Goal: Transaction & Acquisition: Book appointment/travel/reservation

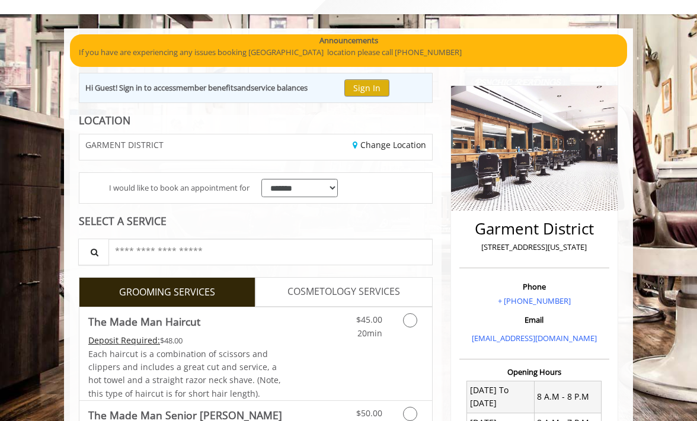
scroll to position [118, 0]
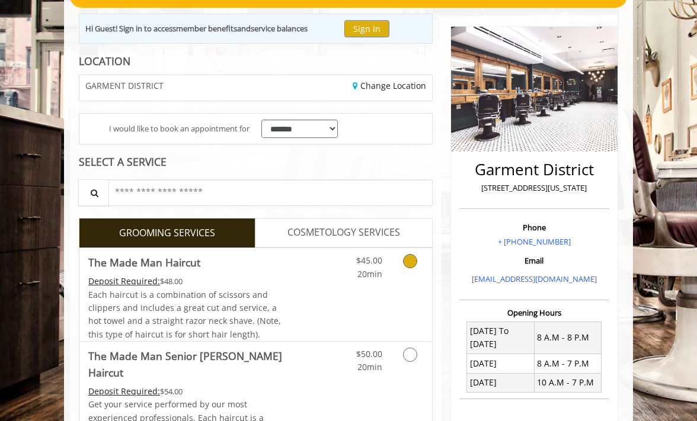
click at [398, 262] on div "Grooming services" at bounding box center [411, 264] width 40 height 33
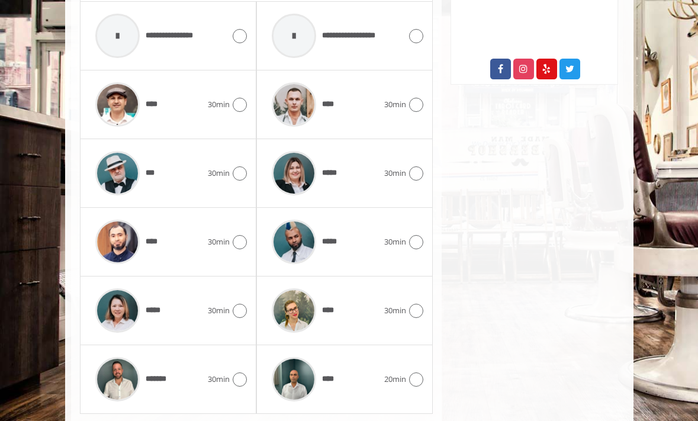
scroll to position [659, 0]
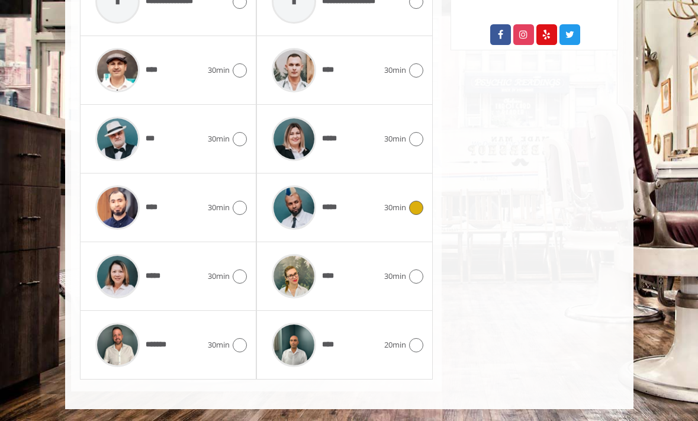
click at [415, 208] on icon at bounding box center [416, 208] width 14 height 14
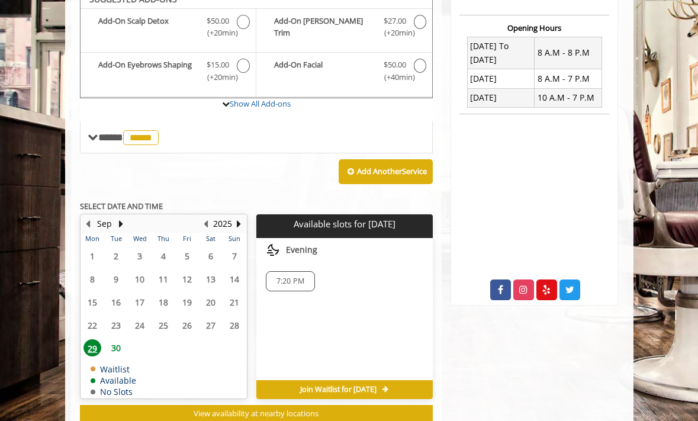
scroll to position [392, 0]
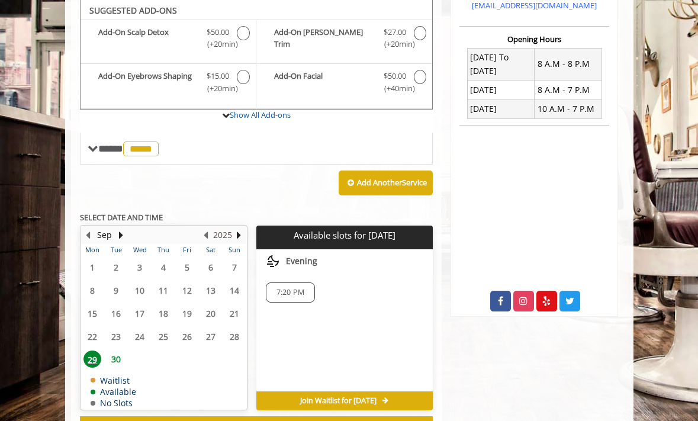
click at [223, 235] on button "2025" at bounding box center [222, 235] width 19 height 13
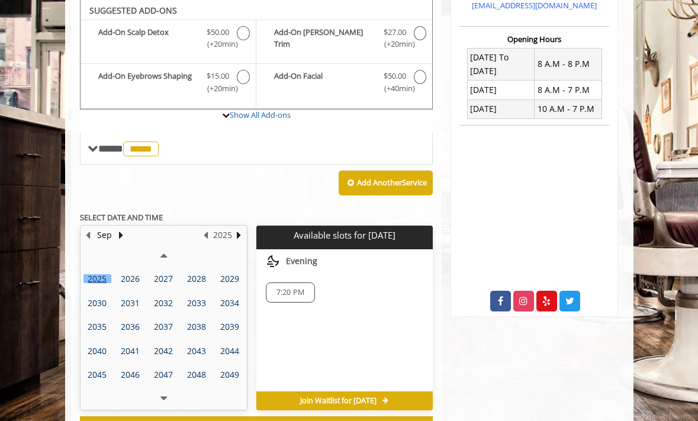
click at [217, 232] on button "2025" at bounding box center [222, 235] width 19 height 13
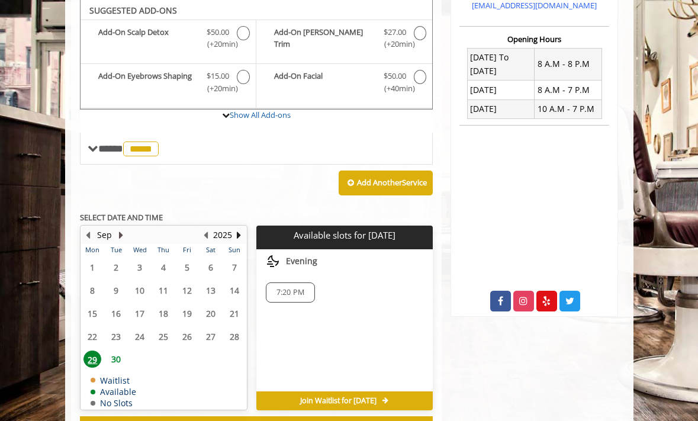
click at [123, 238] on button "Next Month" at bounding box center [121, 235] width 9 height 13
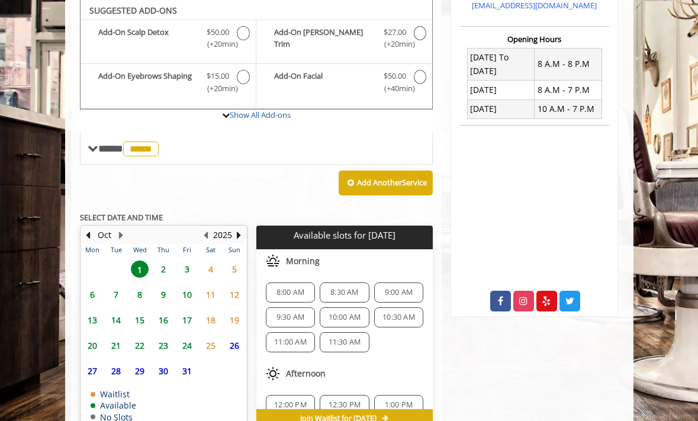
click at [163, 267] on span "2" at bounding box center [164, 269] width 18 height 17
click at [141, 266] on span "1" at bounding box center [140, 269] width 18 height 17
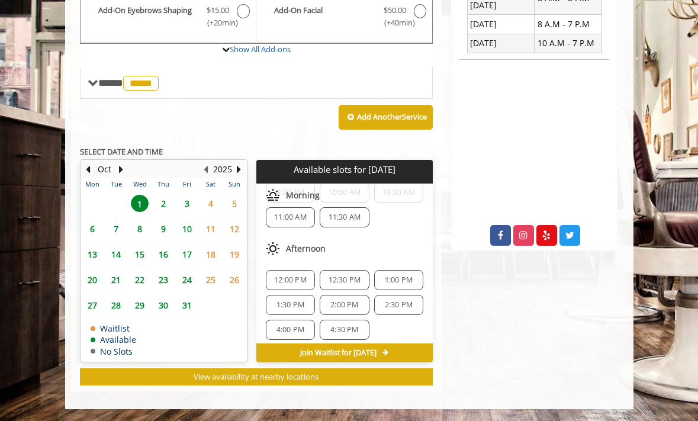
scroll to position [118, 0]
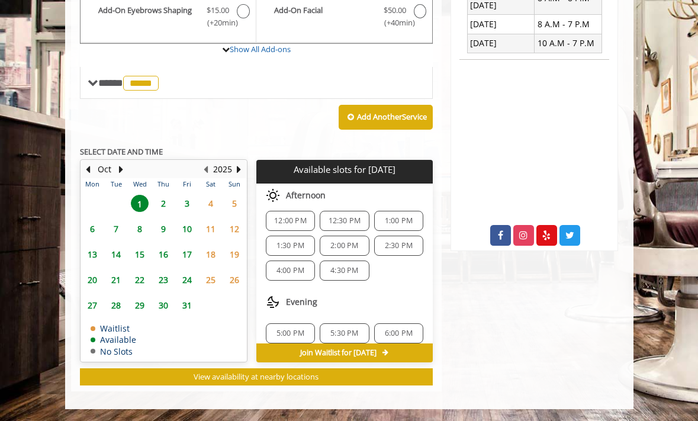
click at [399, 249] on span "2:30 PM" at bounding box center [399, 245] width 28 height 9
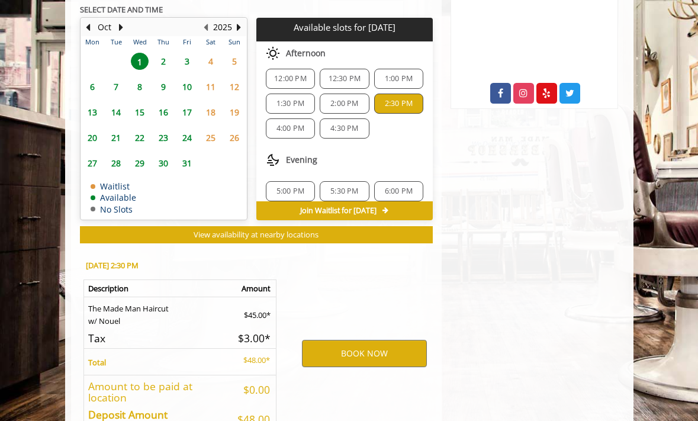
scroll to position [678, 0]
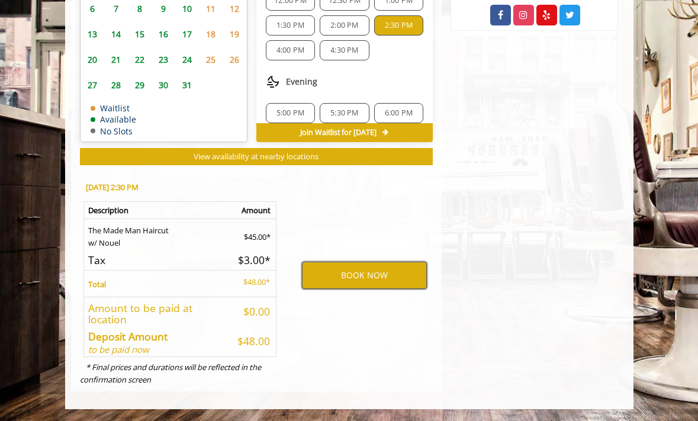
click at [398, 271] on button "BOOK NOW" at bounding box center [364, 275] width 125 height 27
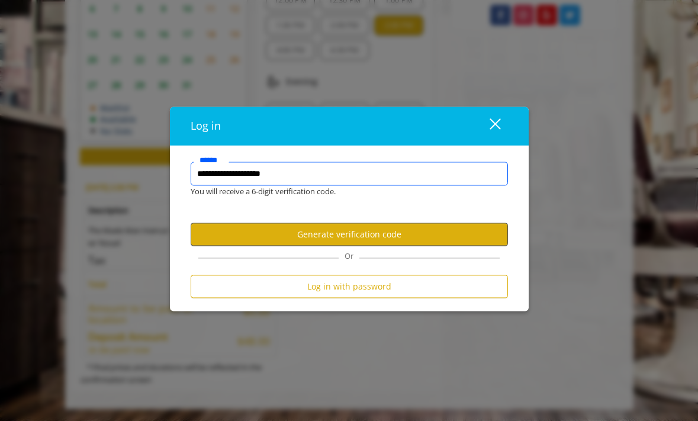
type input "**********"
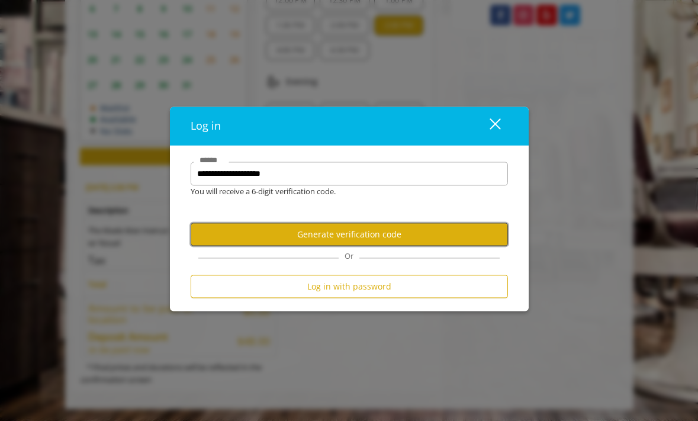
click at [447, 234] on button "Generate verification code" at bounding box center [350, 234] width 318 height 23
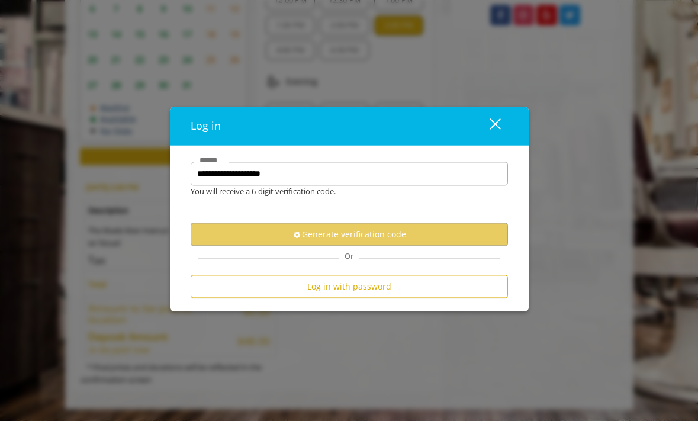
scroll to position [0, 0]
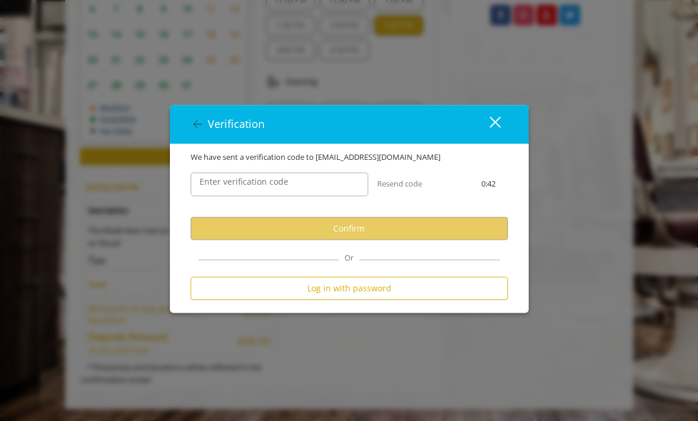
click at [280, 188] on label "Enter verification code" at bounding box center [244, 181] width 101 height 13
click at [280, 188] on input "Enter verification code" at bounding box center [280, 184] width 178 height 24
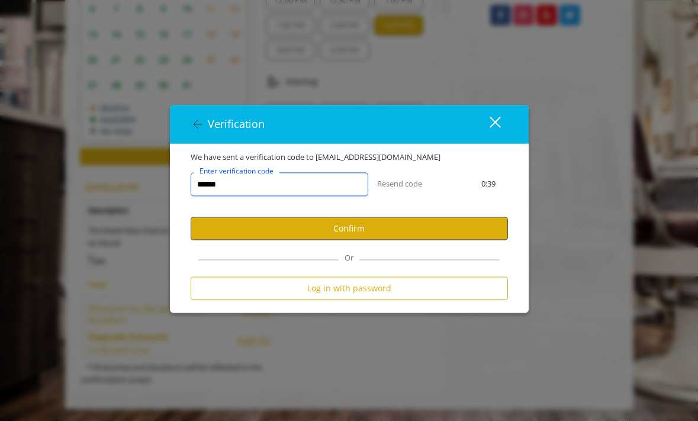
type input "******"
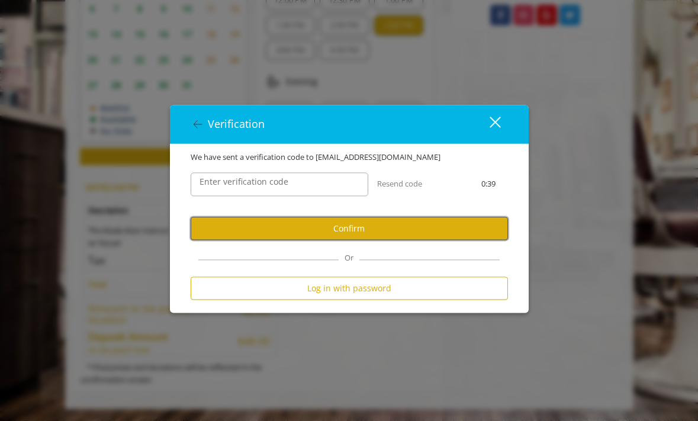
click at [291, 232] on button "Confirm" at bounding box center [350, 228] width 318 height 23
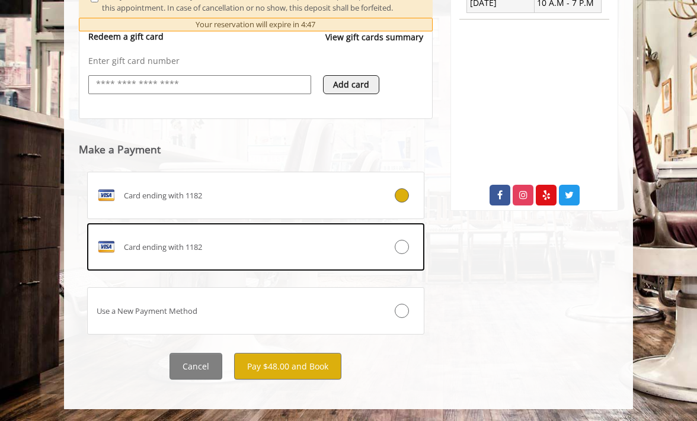
scroll to position [511, 0]
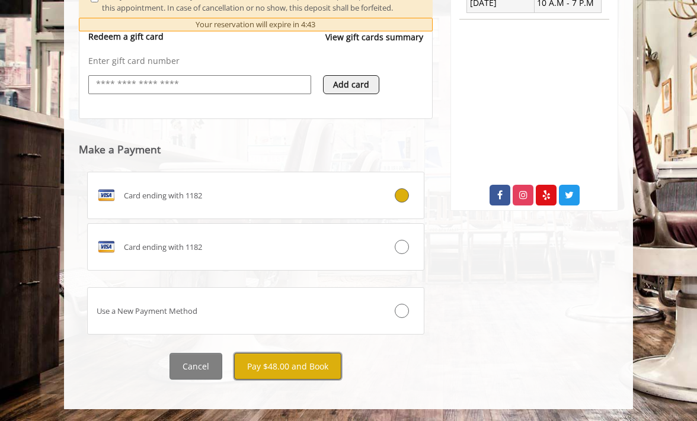
click at [291, 368] on button "Pay $48.00 and Book" at bounding box center [287, 366] width 107 height 27
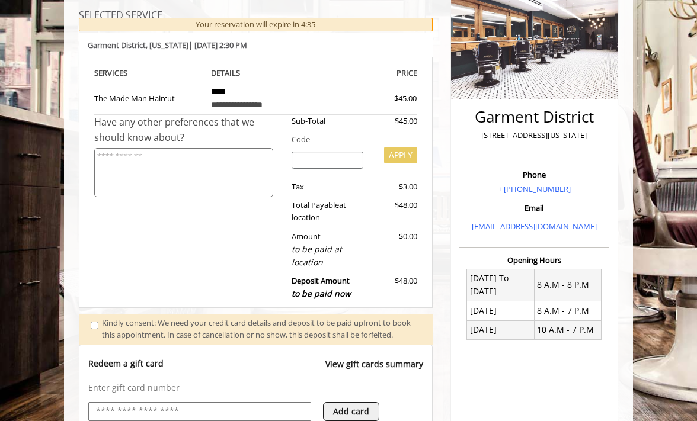
scroll to position [237, 0]
